Goal: Information Seeking & Learning: Find specific fact

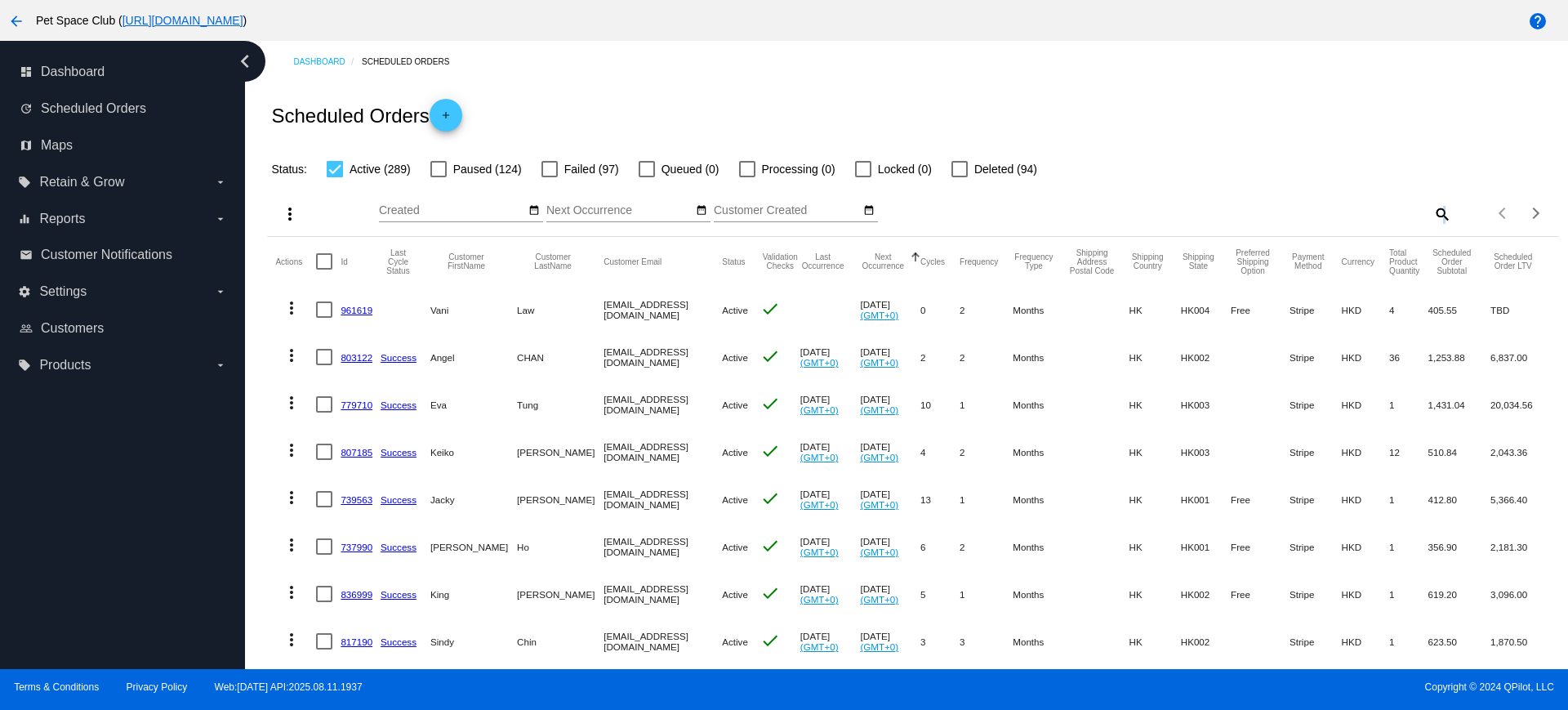
click at [1431, 209] on mat-icon "search" at bounding box center [1441, 213] width 20 height 25
click at [1236, 214] on input "Search" at bounding box center [1290, 210] width 322 height 13
paste input "[EMAIL_ADDRESS][DOMAIN_NAME]"
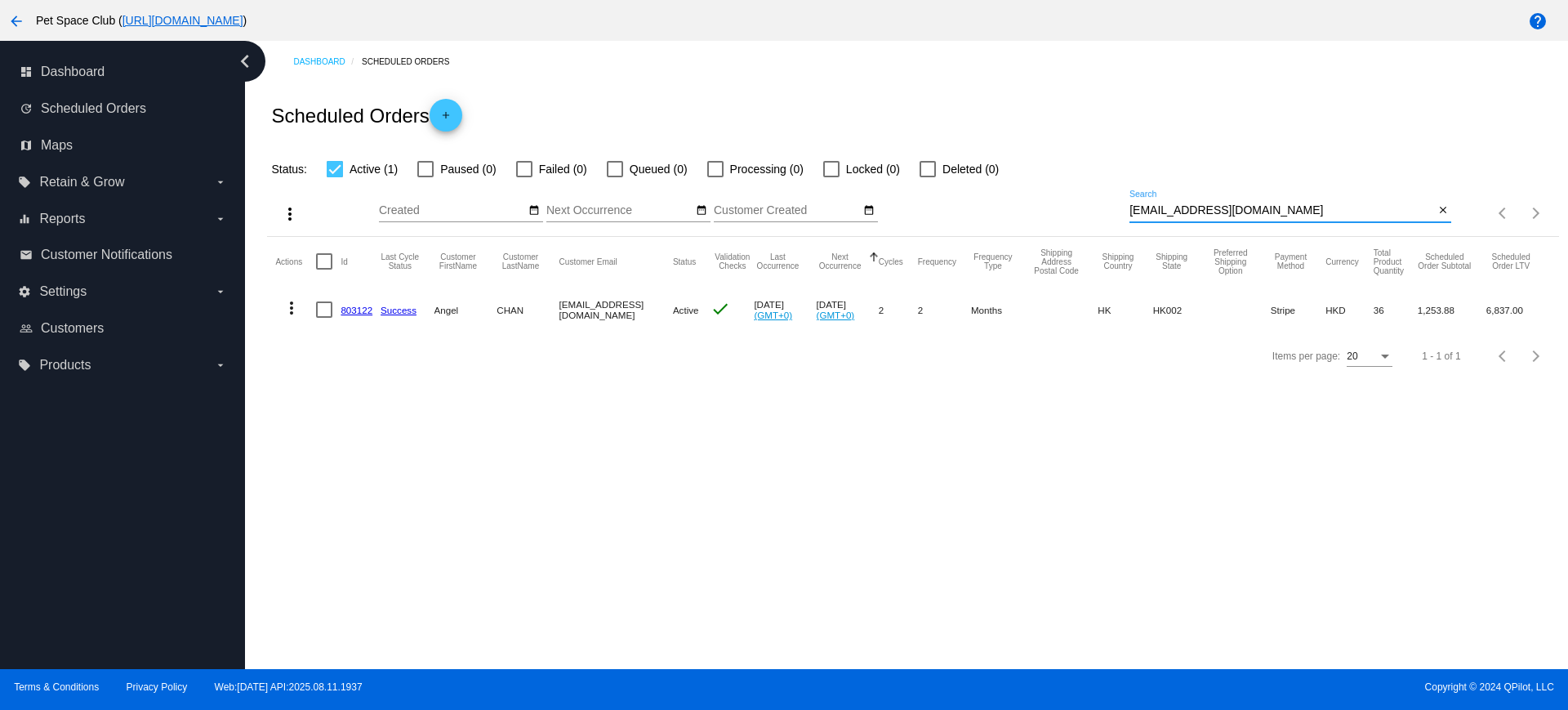
type input "[EMAIL_ADDRESS][DOMAIN_NAME]"
drag, startPoint x: 356, startPoint y: 302, endPoint x: 739, endPoint y: 450, distance: 410.6
click at [739, 450] on div "Dashboard Scheduled Orders Scheduled Orders add Status: Active (1) Paused (0) F…" at bounding box center [906, 355] width 1323 height 628
click at [1441, 209] on mat-icon "close" at bounding box center [1442, 210] width 11 height 13
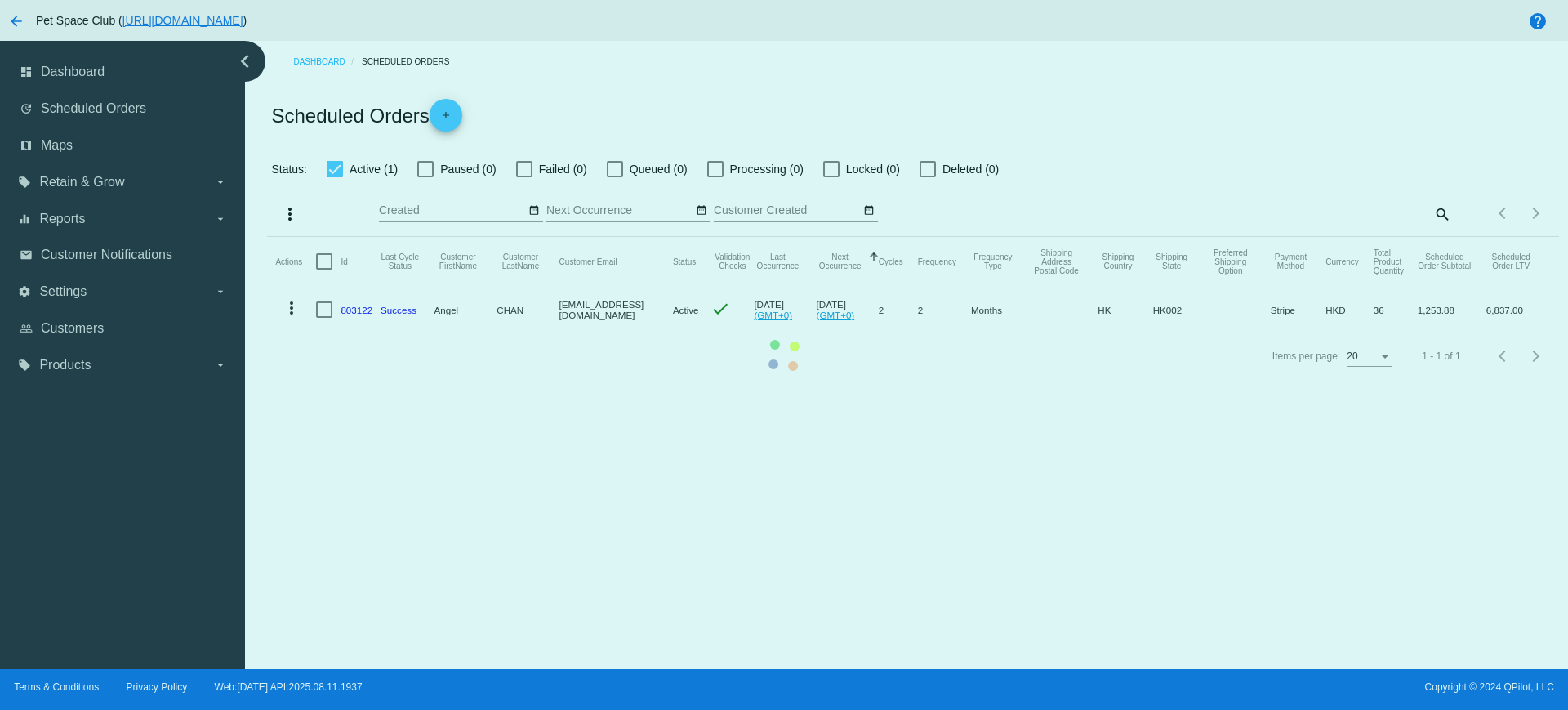
click at [684, 333] on mat-table "Actions Id Last Cycle Status Customer FirstName Customer LastName Customer Emai…" at bounding box center [912, 285] width 1291 height 96
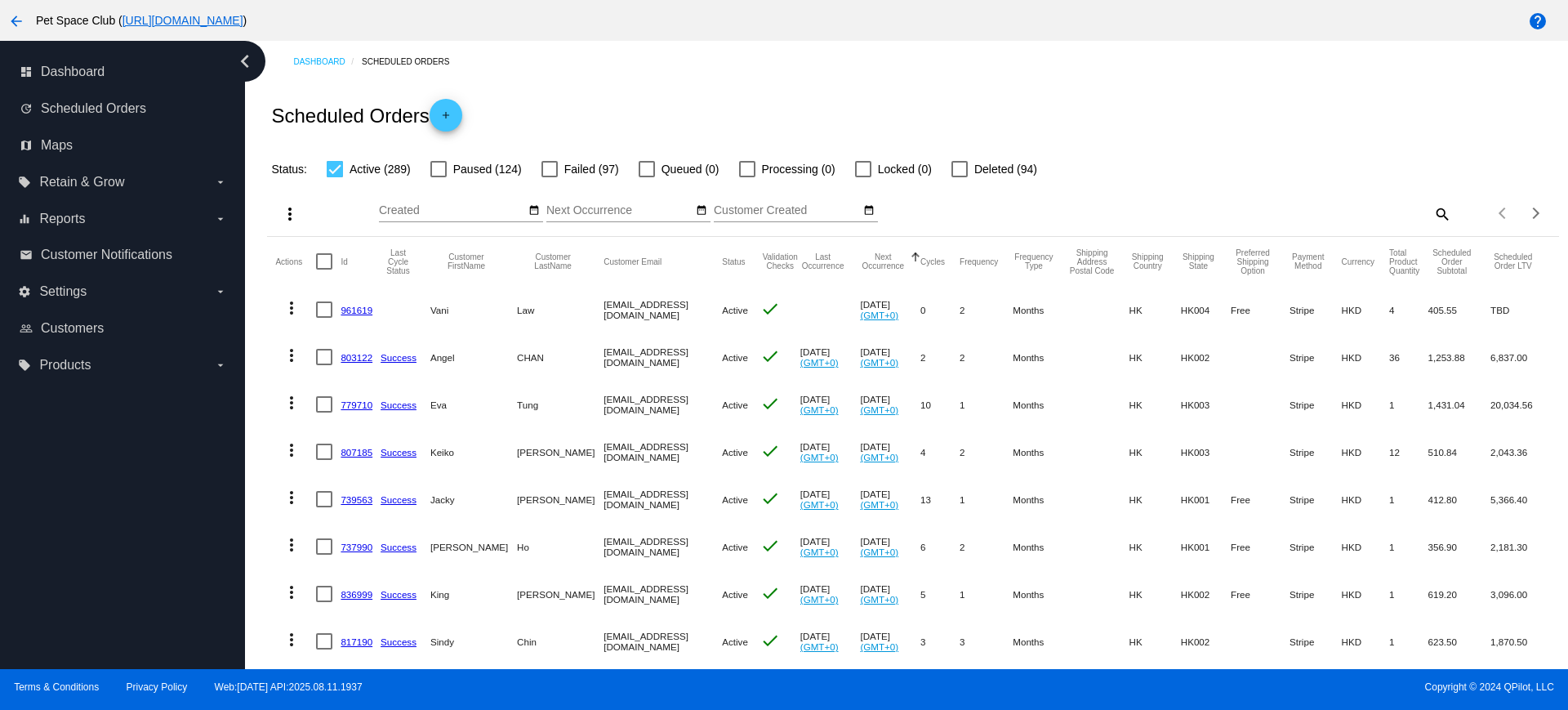
click at [1431, 217] on mat-icon "search" at bounding box center [1441, 213] width 20 height 25
click at [1340, 210] on input "Search" at bounding box center [1290, 210] width 322 height 13
paste input "949448"
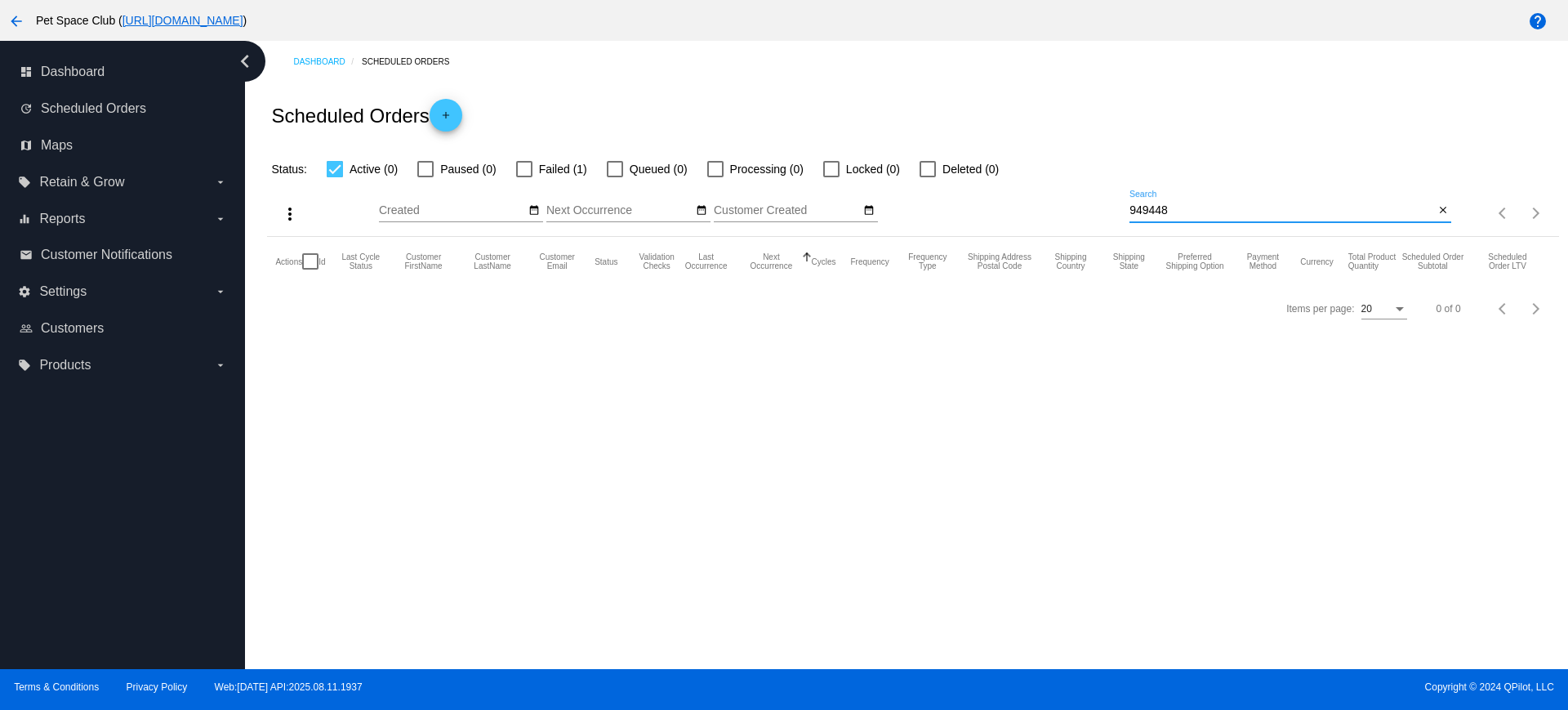
type input "949448"
click at [521, 168] on div at bounding box center [524, 169] width 16 height 16
click at [523, 177] on input "Failed (1)" at bounding box center [523, 177] width 1 height 1
checkbox input "true"
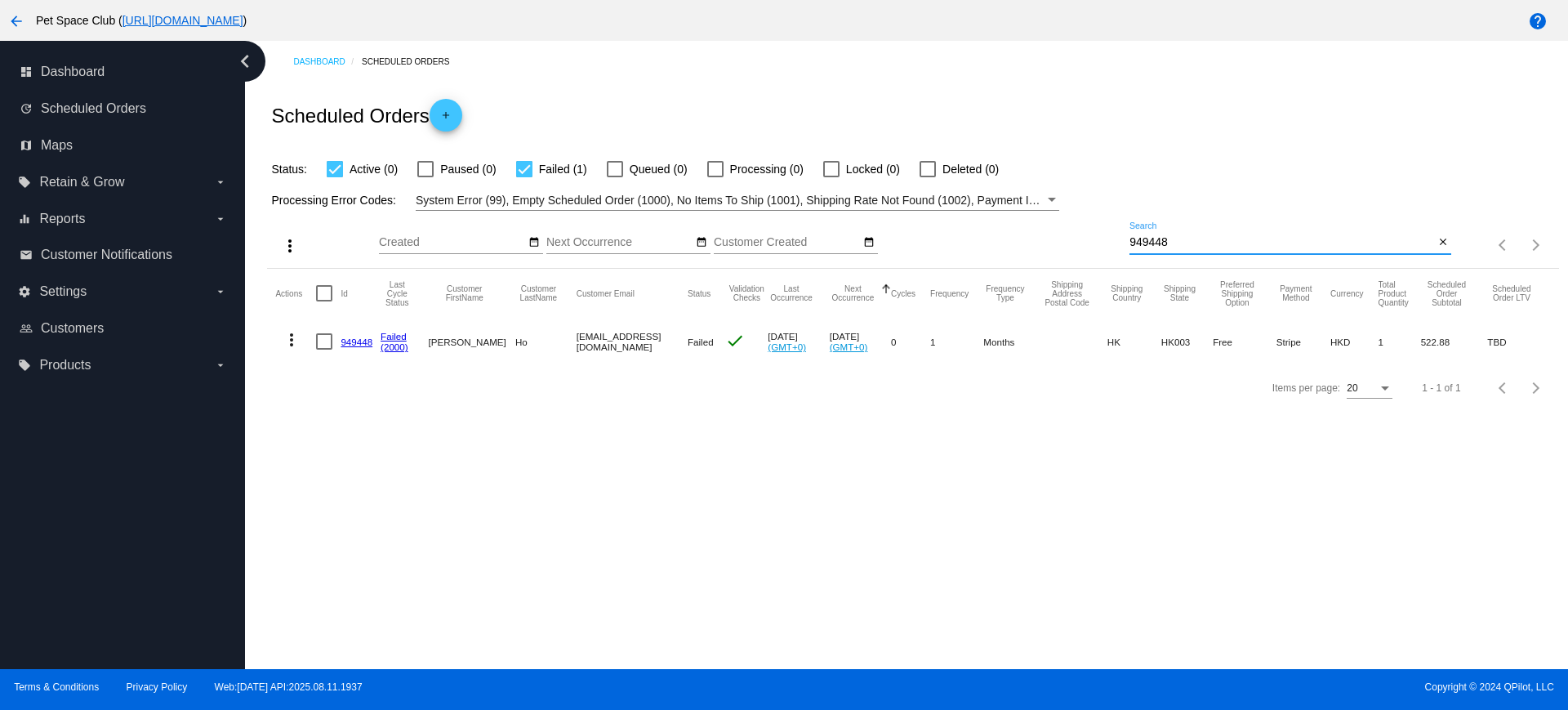
drag, startPoint x: 1202, startPoint y: 240, endPoint x: 1112, endPoint y: 247, distance: 90.3
click at [1074, 237] on div "more_vert Aug Jan Feb Mar Apr 1" at bounding box center [912, 240] width 1291 height 58
paste input "56619"
type input "956619"
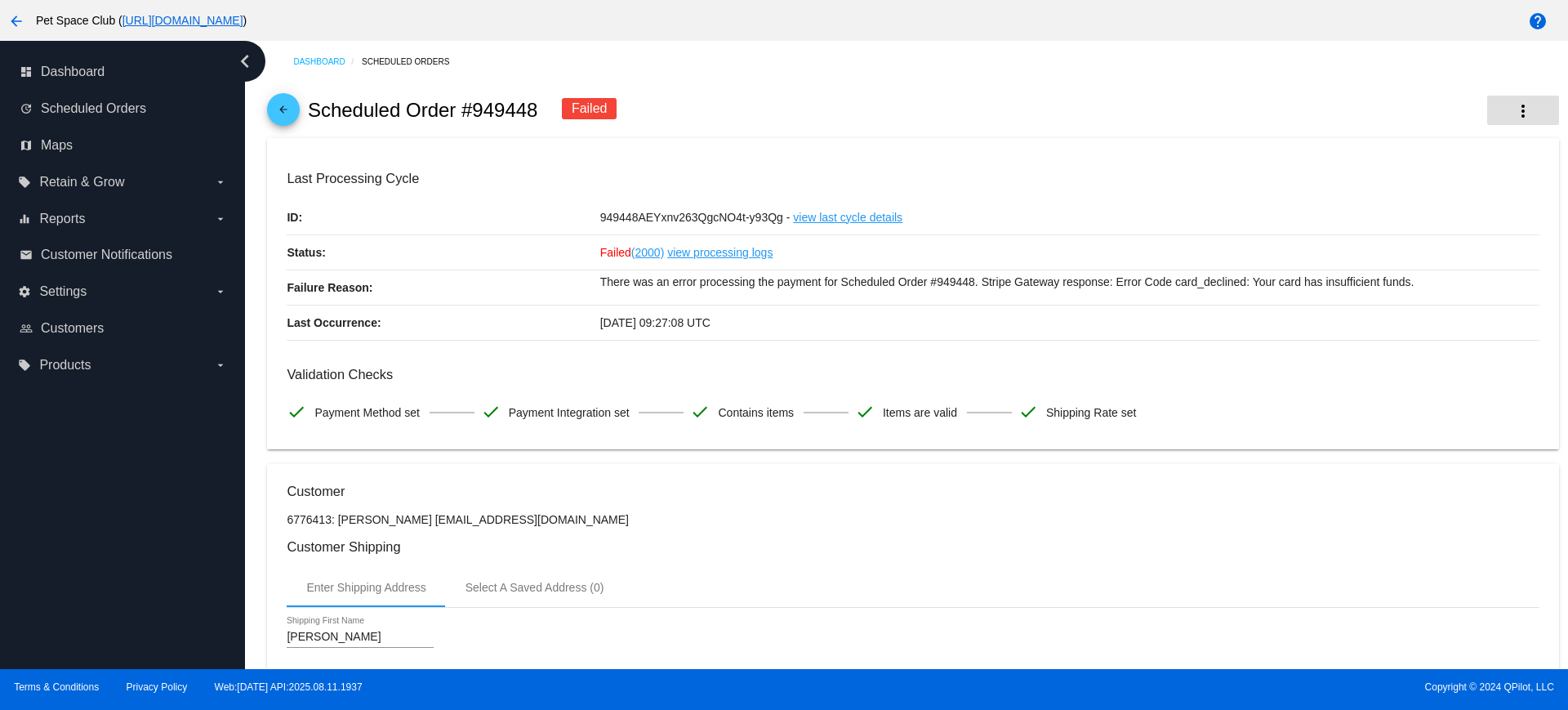
click at [1513, 114] on mat-icon "more_vert" at bounding box center [1522, 111] width 20 height 20
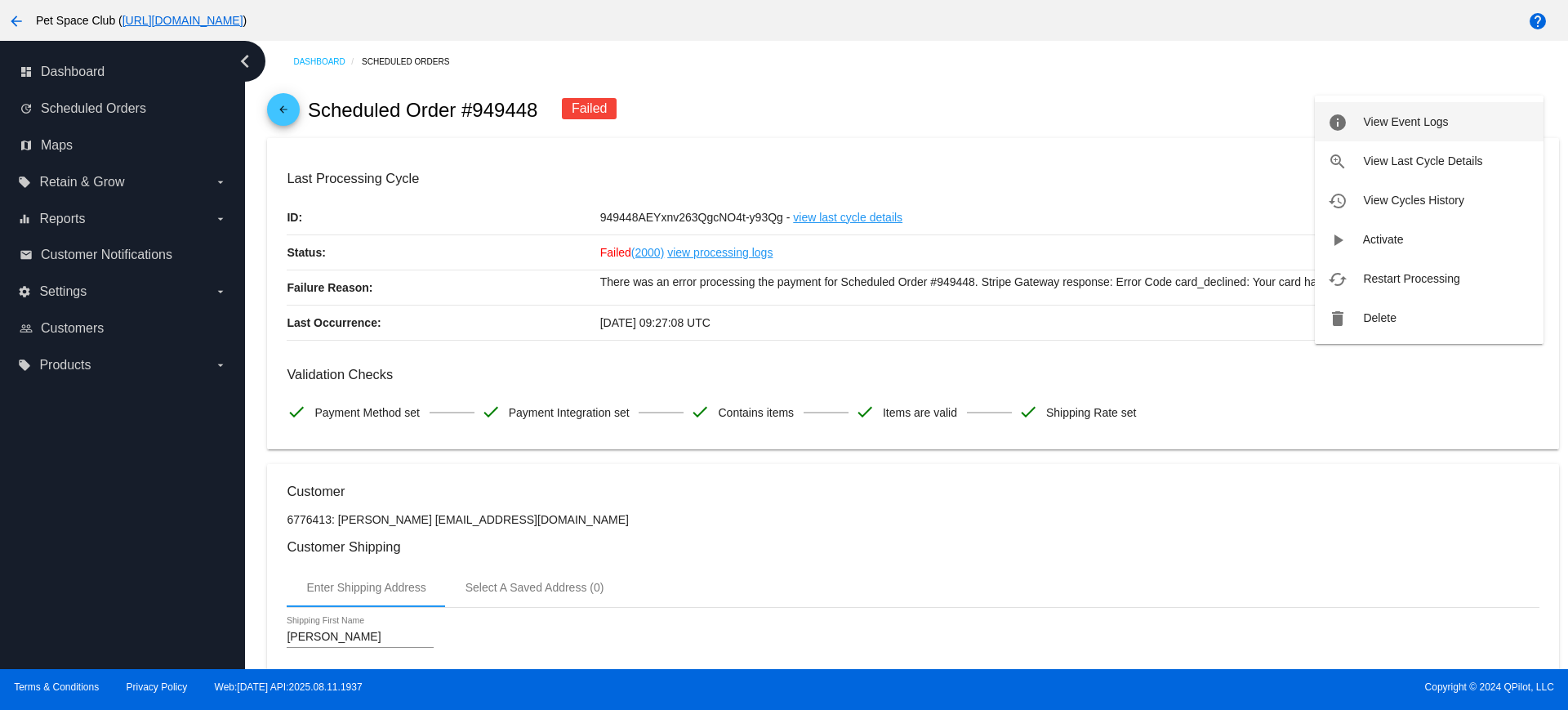
click at [1393, 116] on span "View Event Logs" at bounding box center [1405, 121] width 85 height 13
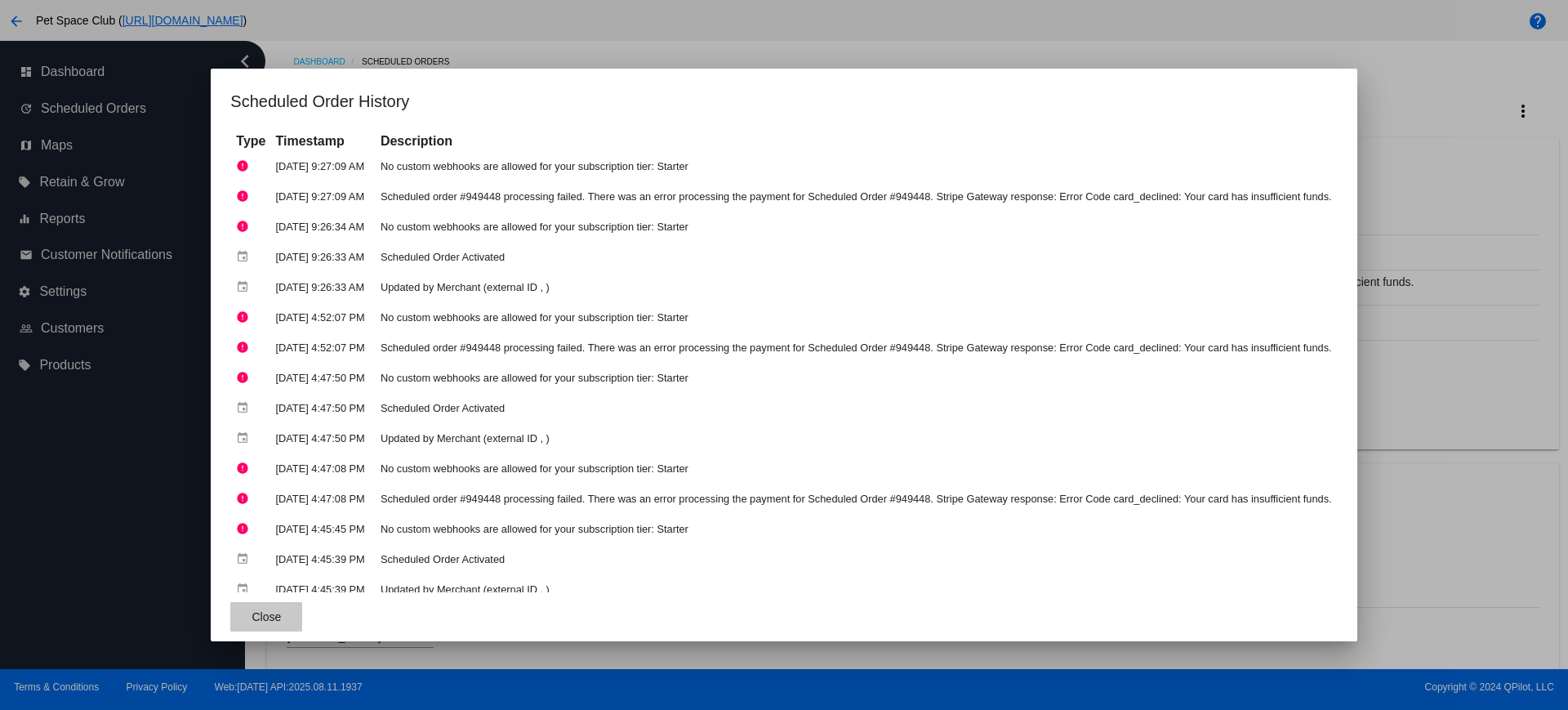
click at [230, 609] on button "Close" at bounding box center [265, 617] width 72 height 29
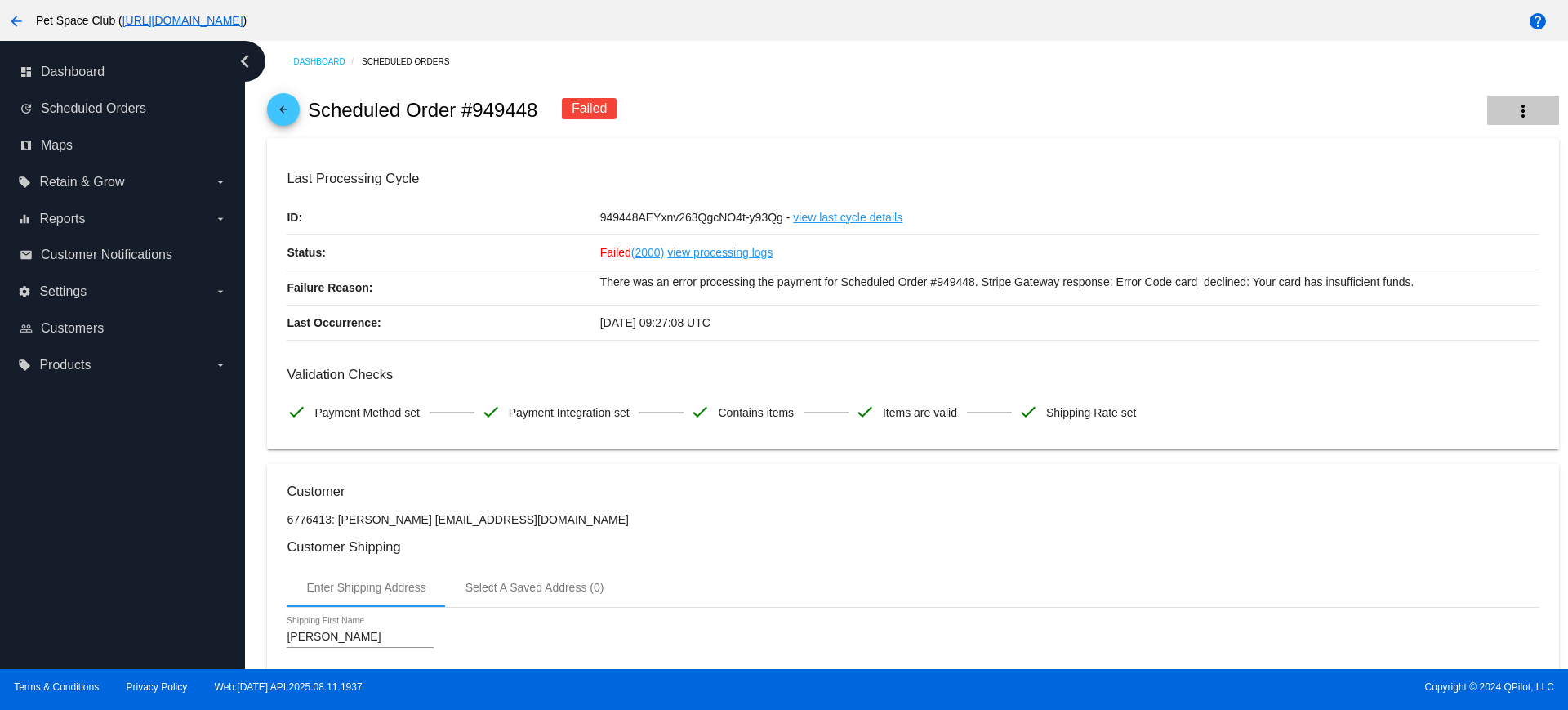
click at [1495, 107] on button "more_vert" at bounding box center [1522, 111] width 72 height 29
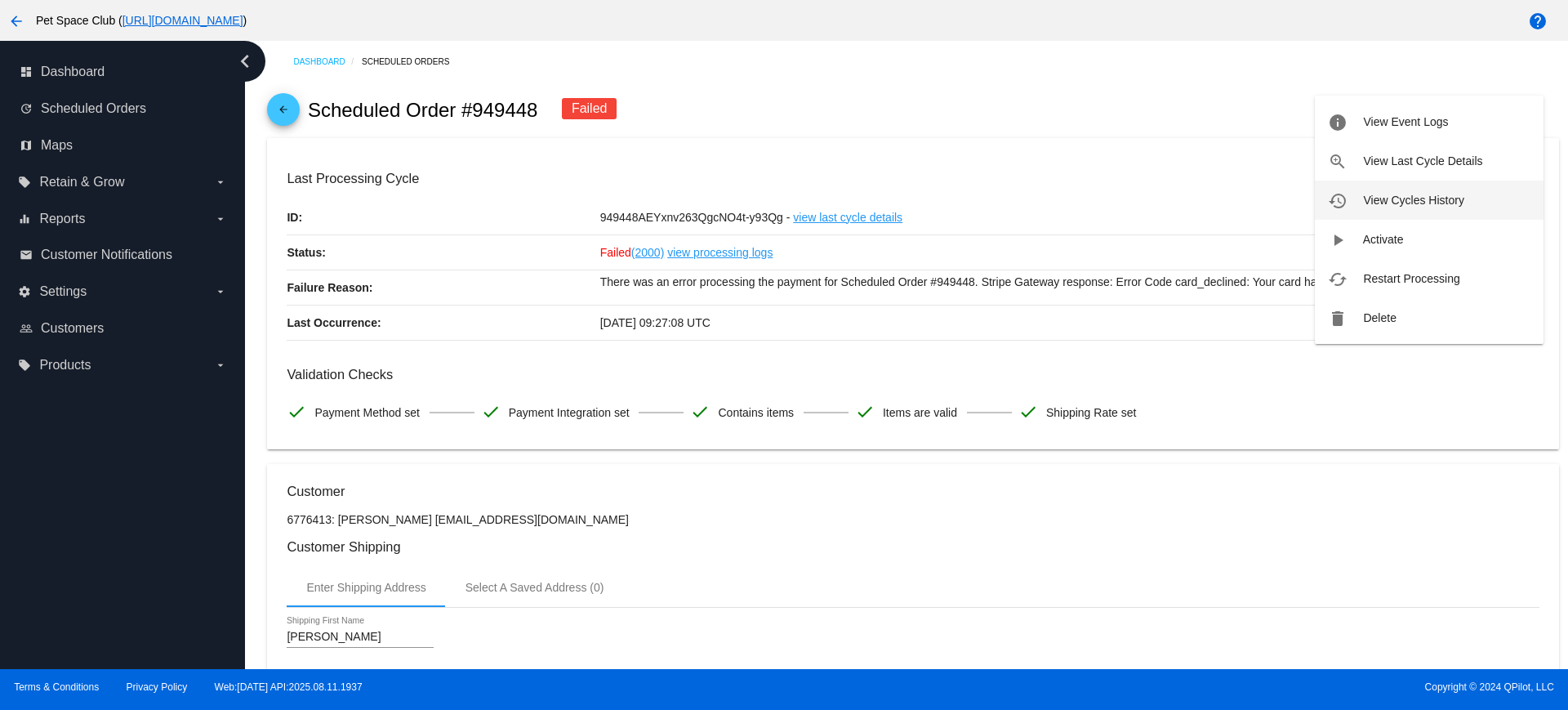
click at [1447, 196] on span "View Cycles History" at bounding box center [1413, 200] width 100 height 13
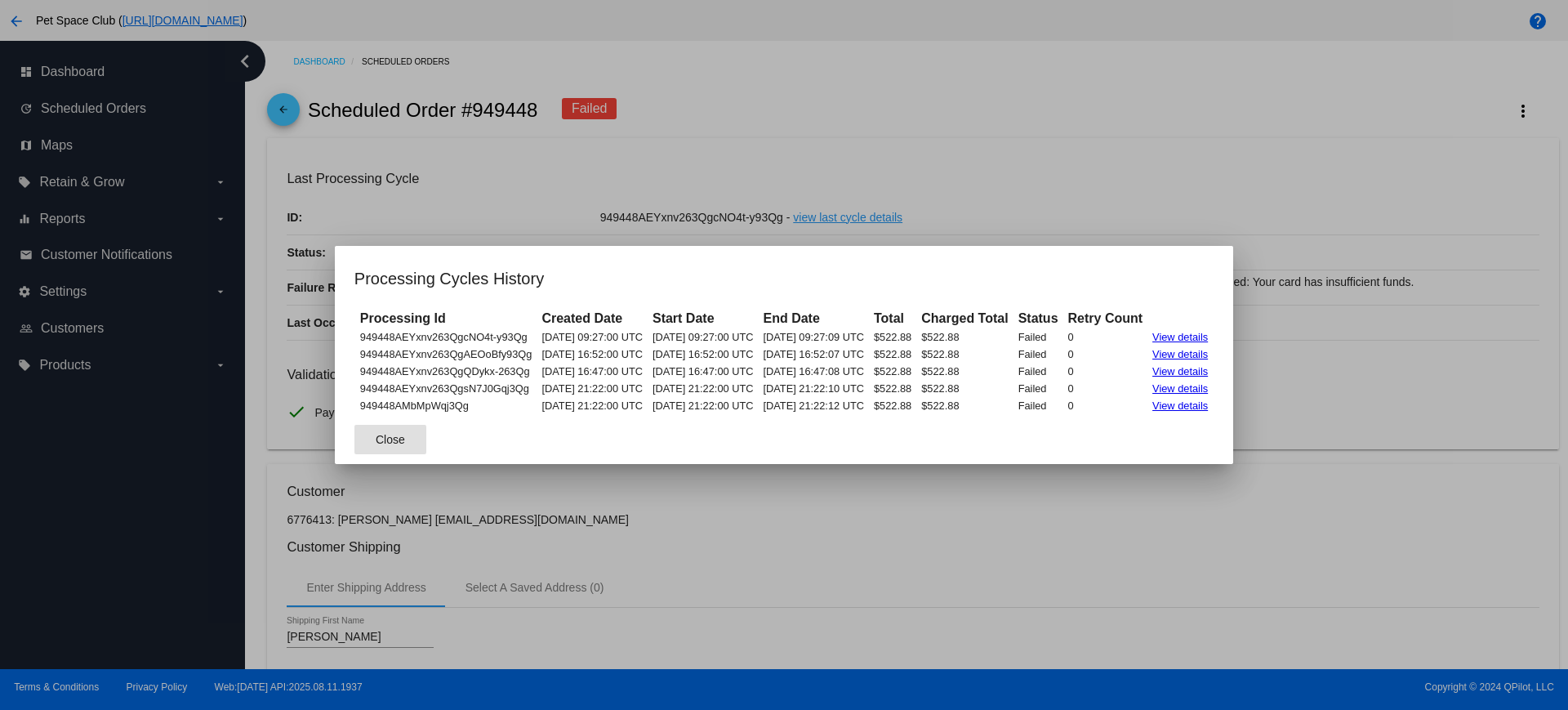
click at [376, 433] on span "Close" at bounding box center [391, 439] width 29 height 13
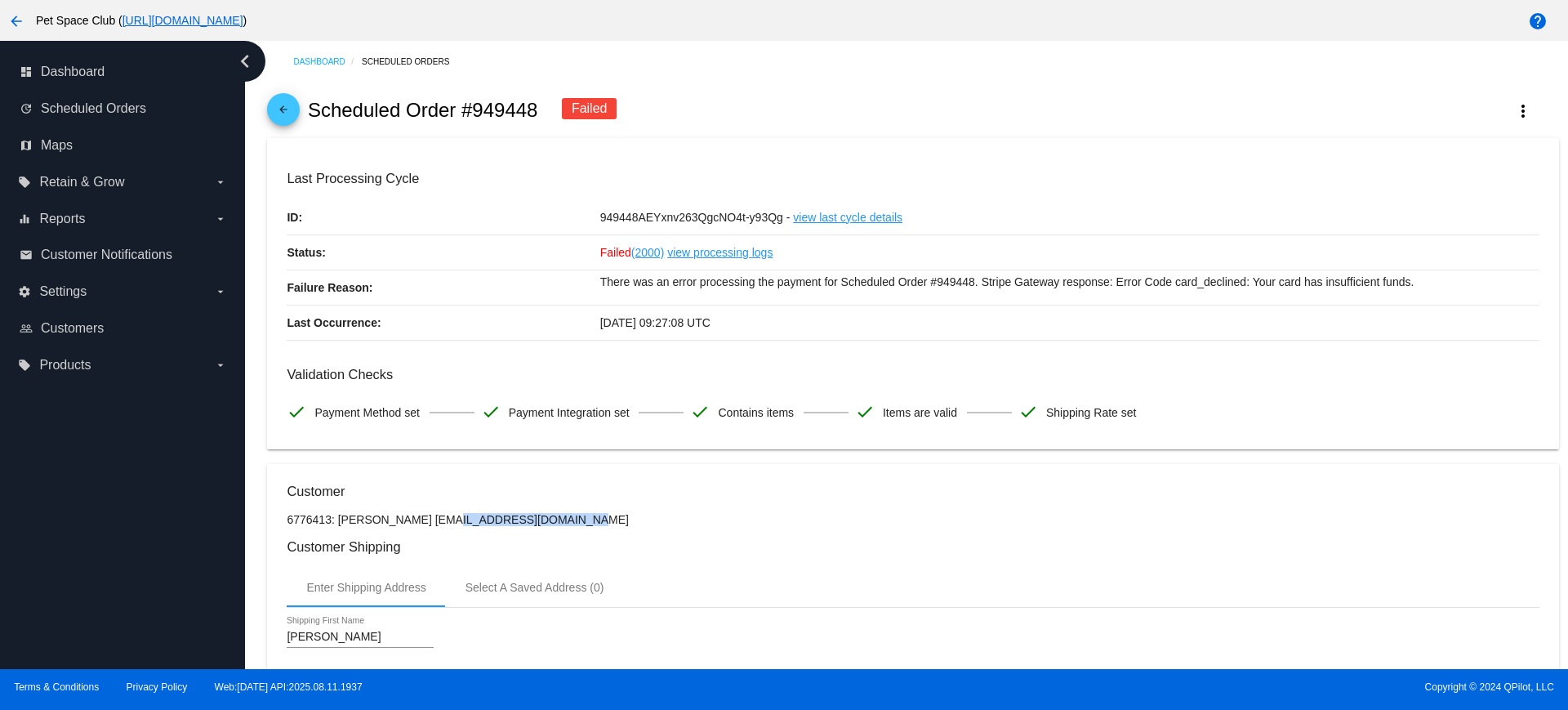
drag, startPoint x: 528, startPoint y: 523, endPoint x: 405, endPoint y: 522, distance: 123.0
click at [405, 522] on p "6776413: Wai Lam Ho wlwilliamho@gmail.com" at bounding box center [913, 519] width 1252 height 13
copy p "wlwilliamho@gmail.com"
click at [250, 186] on div "Dashboard Scheduled Orders arrow_back Scheduled Order #949448 Failed more_vert …" at bounding box center [906, 355] width 1323 height 628
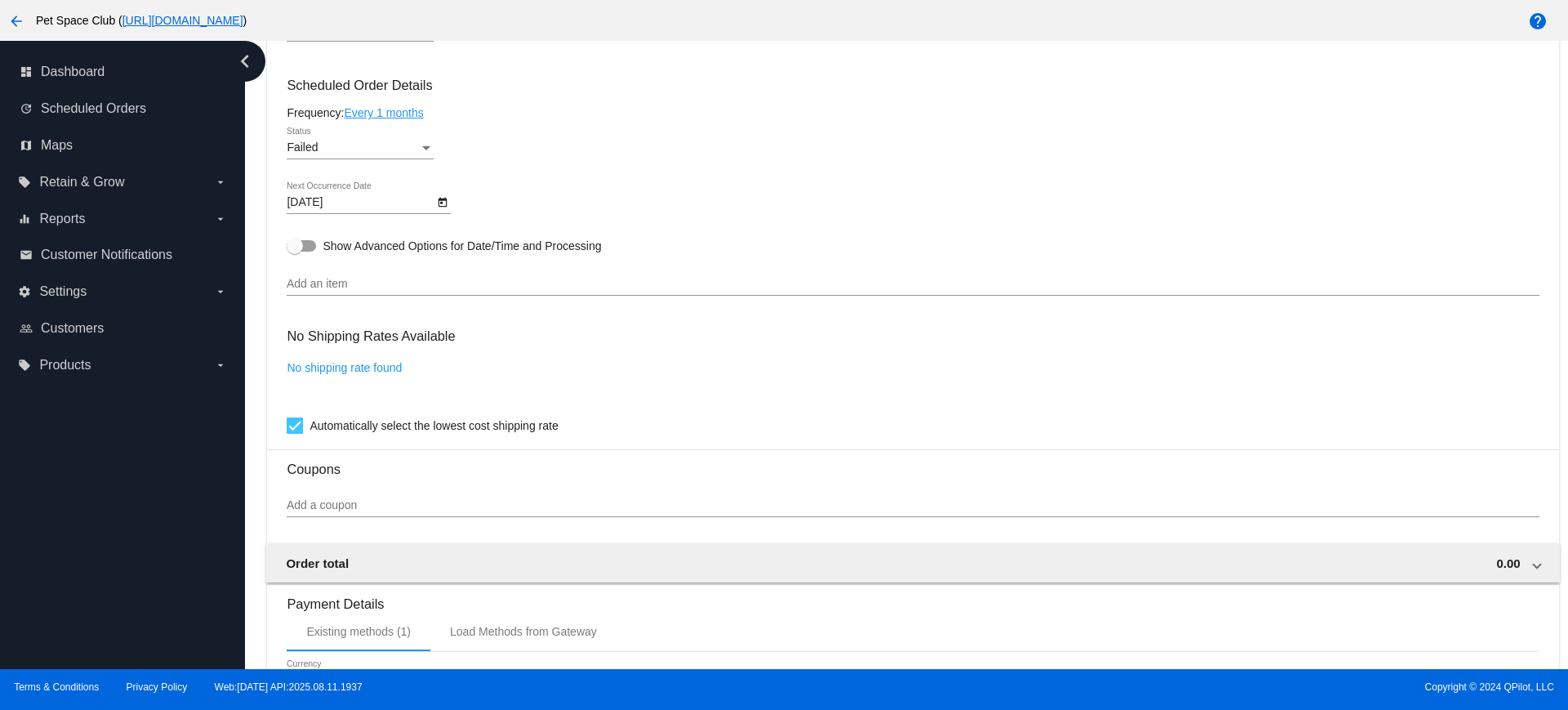
scroll to position [1021, 0]
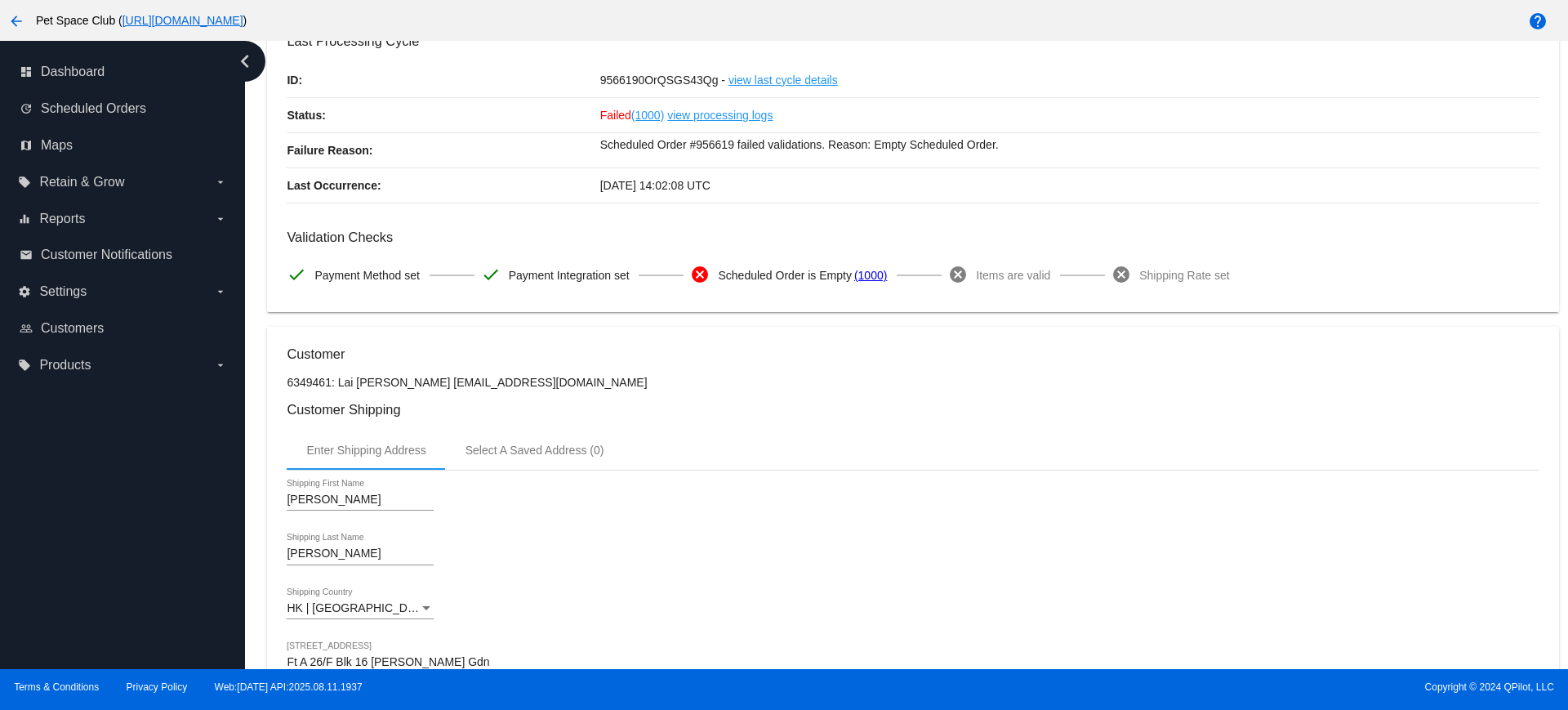
scroll to position [102, 0]
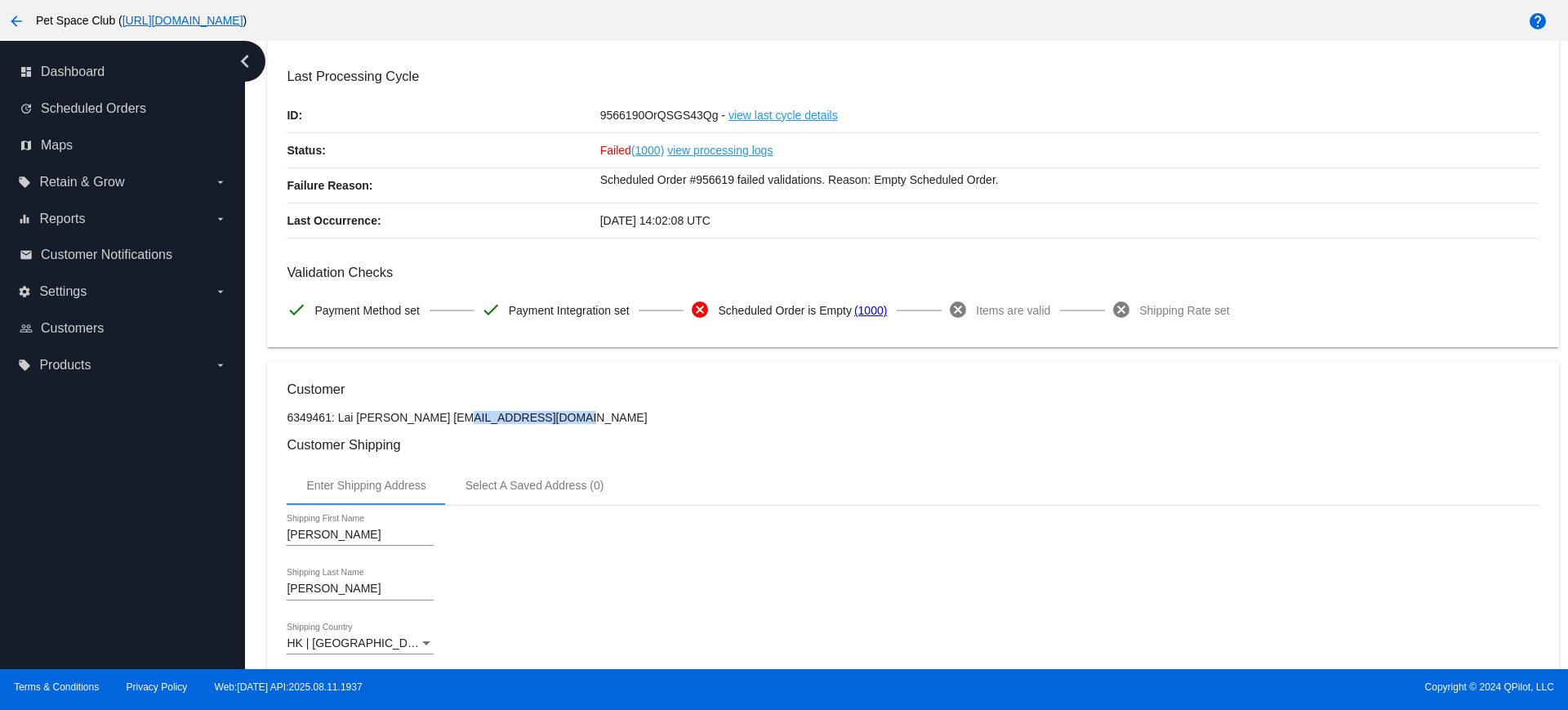
drag, startPoint x: 494, startPoint y: 414, endPoint x: 414, endPoint y: 415, distance: 80.0
click at [414, 415] on p "6349461: Lai Ming Choi mingc728@gmail.com" at bounding box center [913, 417] width 1252 height 13
copy p "mingc728@gmail.com"
